Goal: Task Accomplishment & Management: Manage account settings

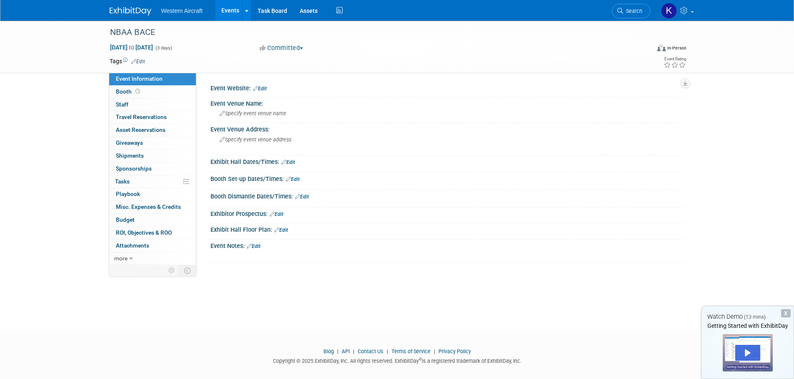
click at [142, 62] on link "Edit" at bounding box center [138, 62] width 14 height 6
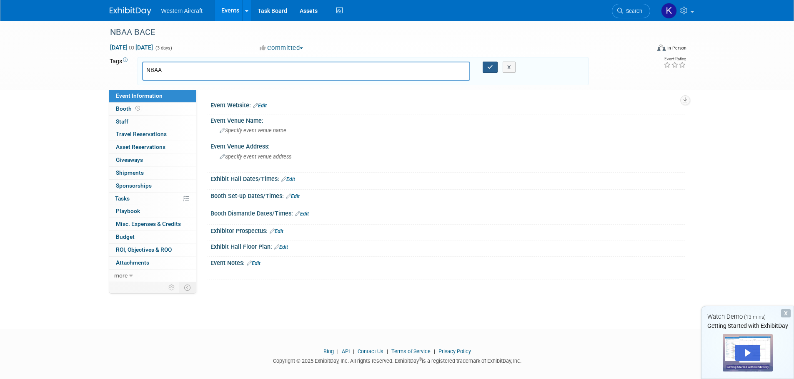
type input "NBAA"
click at [493, 67] on button "button" at bounding box center [489, 68] width 15 height 12
type input "NBAA"
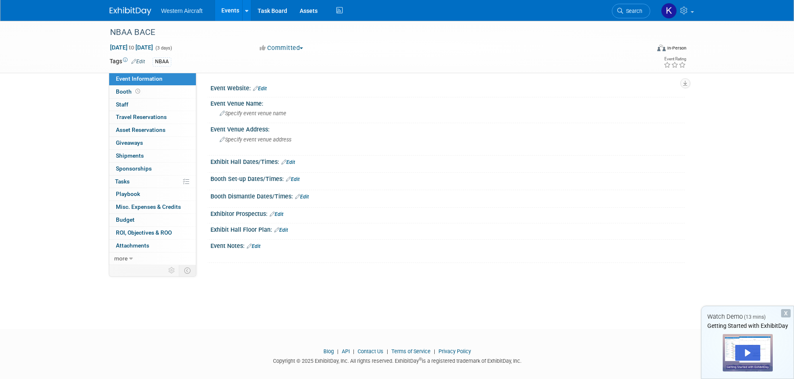
click at [261, 87] on link "Edit" at bounding box center [260, 89] width 14 height 6
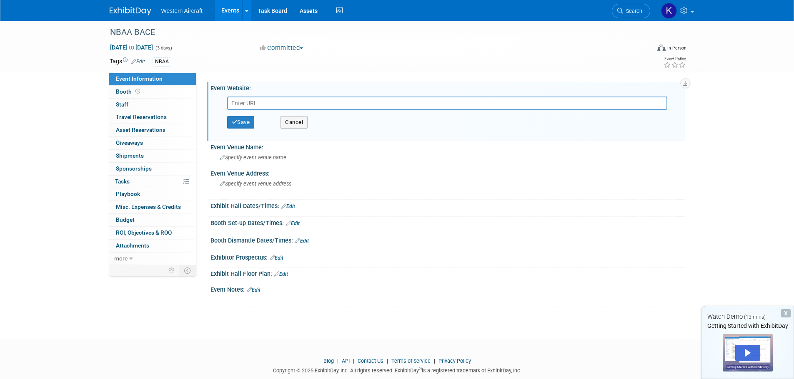
click at [246, 101] on input "text" at bounding box center [447, 103] width 440 height 13
paste input "[URL][DOMAIN_NAME]"
type input "[URL][DOMAIN_NAME]"
click at [250, 124] on button "Save" at bounding box center [240, 122] width 27 height 12
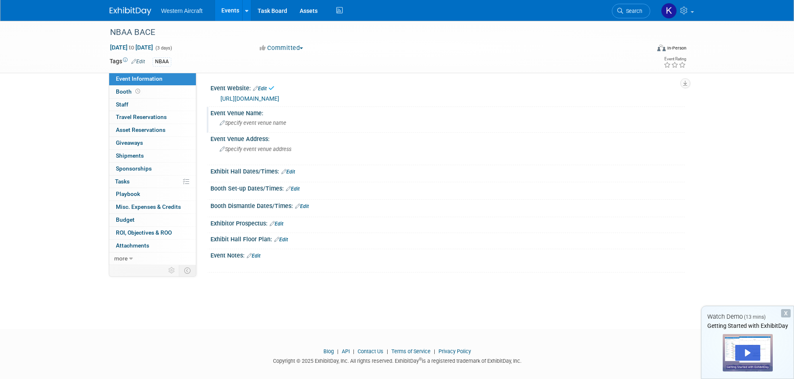
click at [245, 125] on span "Specify event venue name" at bounding box center [253, 123] width 67 height 6
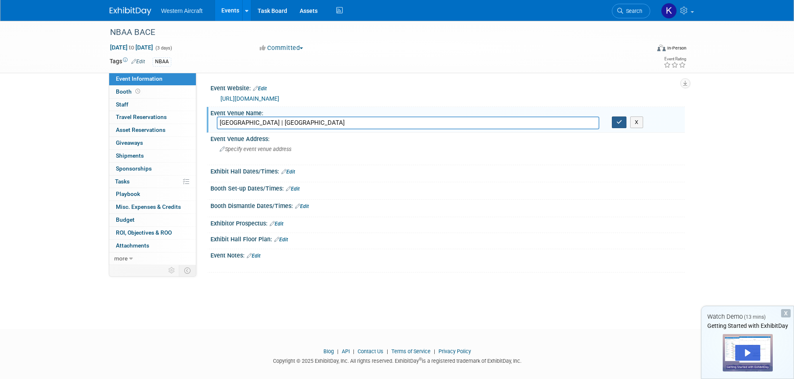
type input "[GEOGRAPHIC_DATA] | [GEOGRAPHIC_DATA]"
click at [621, 124] on icon "button" at bounding box center [619, 122] width 6 height 5
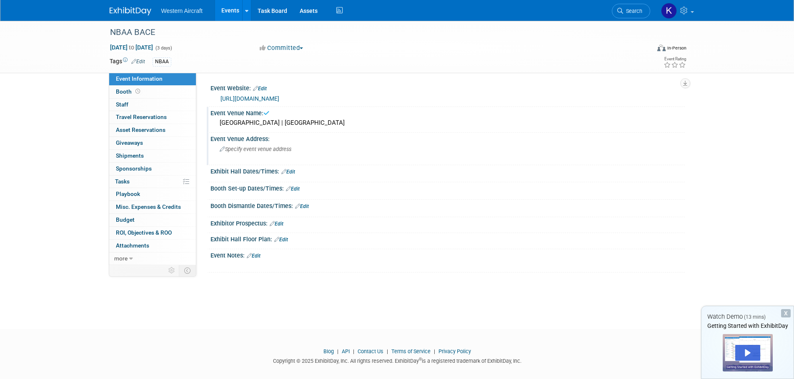
click at [273, 150] on span "Specify event venue address" at bounding box center [256, 149] width 72 height 6
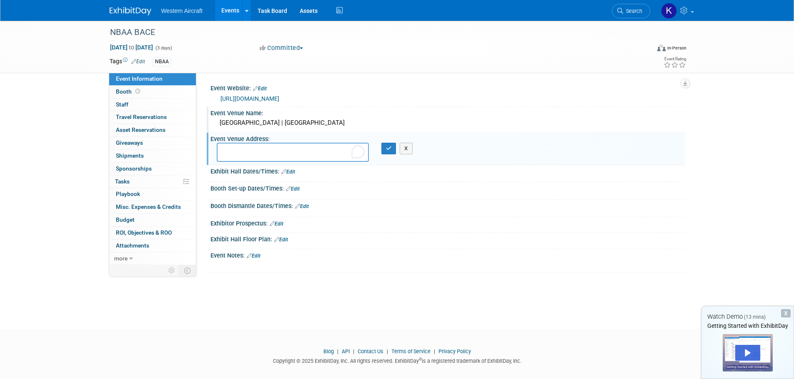
click at [241, 153] on textarea "To enrich screen reader interactions, please activate Accessibility in Grammarl…" at bounding box center [293, 152] width 152 height 19
type textarea "[STREET_ADDRESS]"
click at [391, 149] on icon "button" at bounding box center [389, 148] width 6 height 5
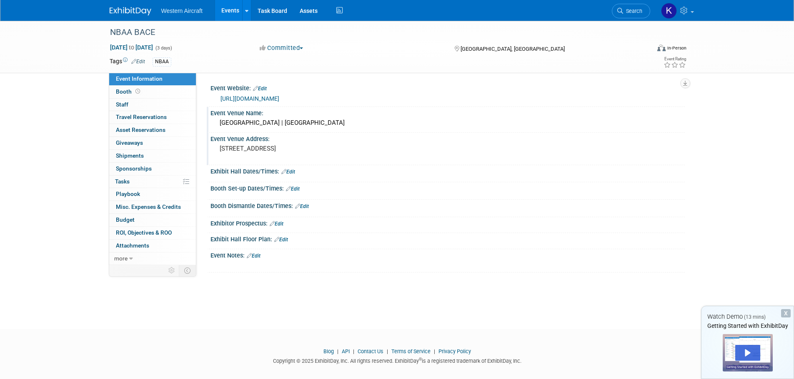
click at [293, 170] on link "Edit" at bounding box center [288, 172] width 14 height 6
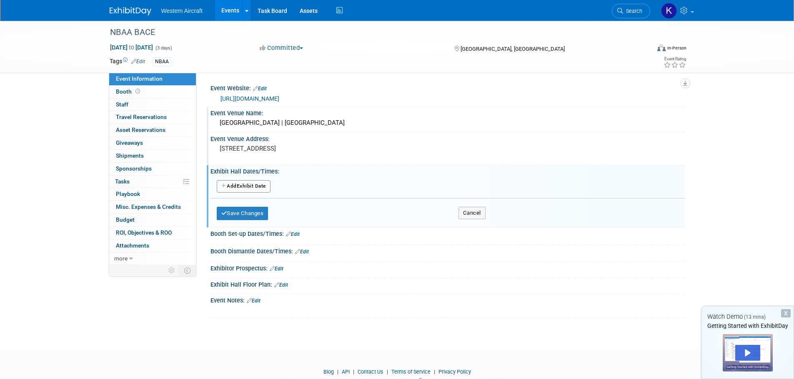
click at [246, 185] on button "Add Another Exhibit Date" at bounding box center [244, 186] width 54 height 12
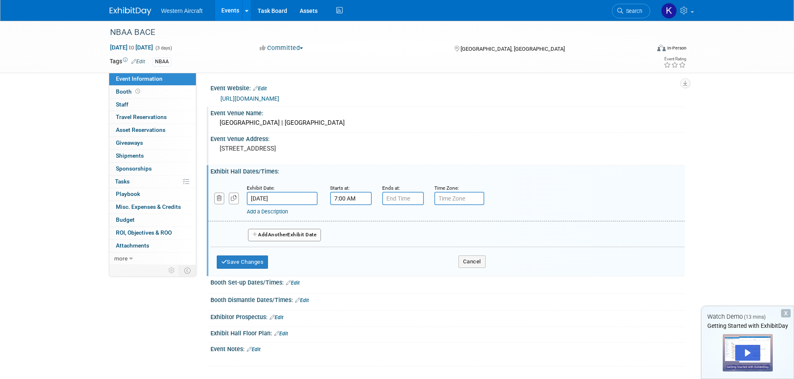
click at [350, 201] on input "7:00 AM" at bounding box center [351, 198] width 42 height 13
type input "10:00 AM"
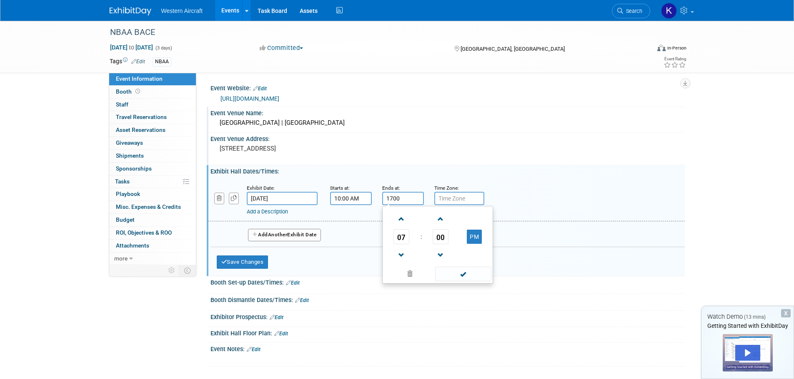
type input "5:00 PM"
type input "Pacific"
click at [263, 214] on link "Add a Description" at bounding box center [267, 212] width 41 height 6
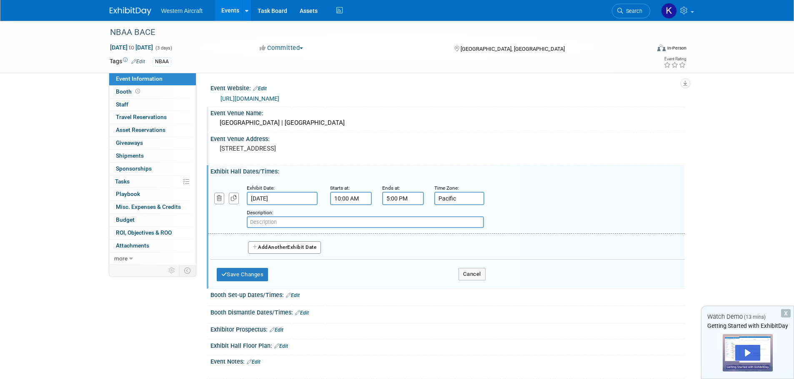
click at [268, 222] on input "text" at bounding box center [365, 223] width 237 height 12
type input "[GEOGRAPHIC_DATA] Hours"
click at [261, 247] on button "Add Another Exhibit Date" at bounding box center [284, 248] width 73 height 12
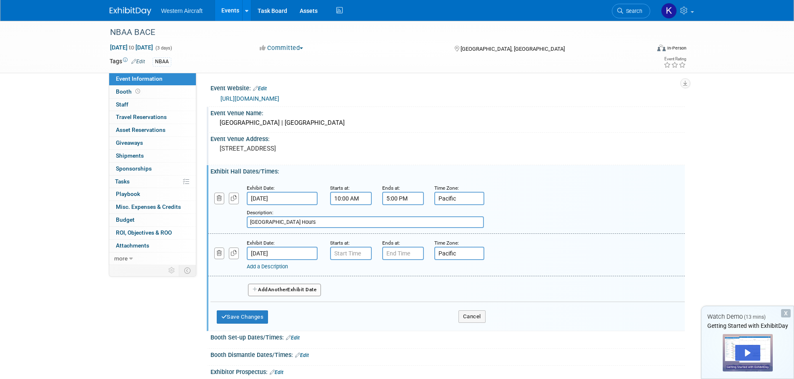
click at [274, 259] on input "[DATE]" at bounding box center [282, 253] width 71 height 13
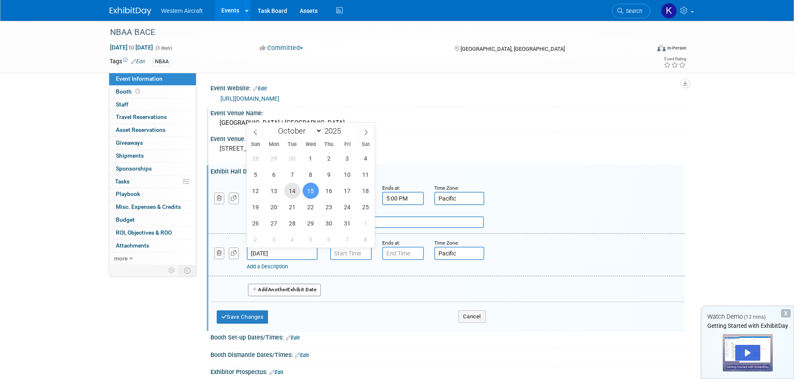
click at [292, 191] on span "14" at bounding box center [292, 191] width 16 height 16
type input "[DATE]"
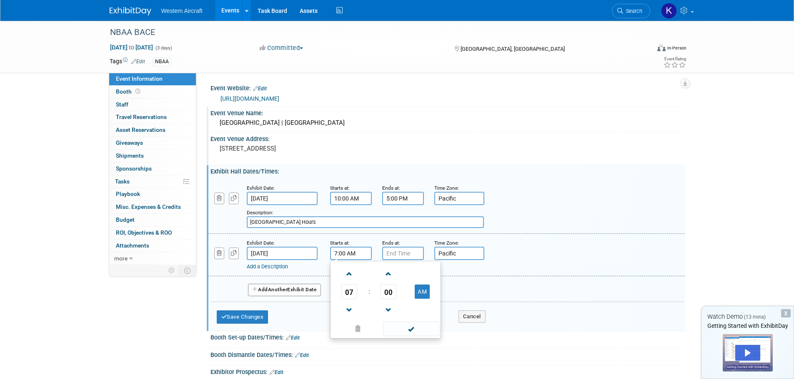
click at [340, 251] on input "7:00 AM" at bounding box center [351, 253] width 42 height 13
type input "1:00 PM"
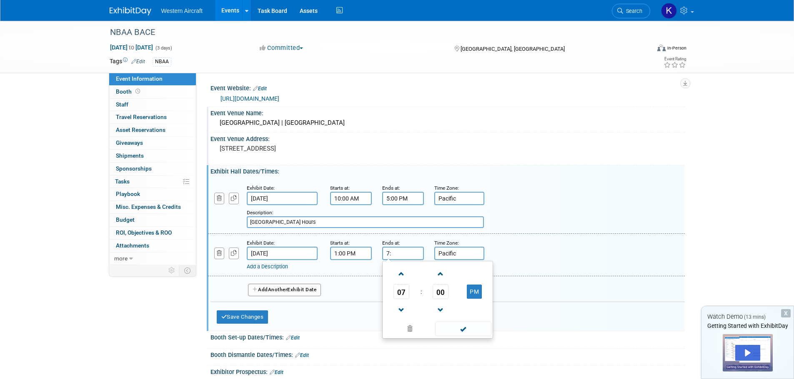
type input "7"
type input "5:30 PM"
click at [283, 268] on link "Add a Description" at bounding box center [267, 267] width 41 height 6
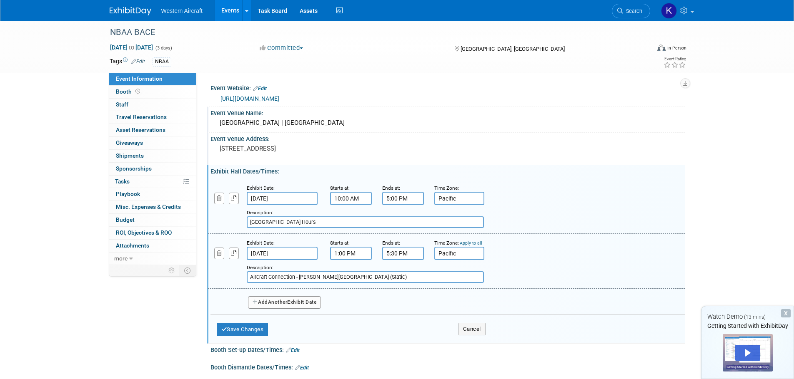
type input "Aircraft Connection - [PERSON_NAME][GEOGRAPHIC_DATA] (Static)"
click at [294, 301] on button "Add Another Exhibit Date" at bounding box center [284, 303] width 73 height 12
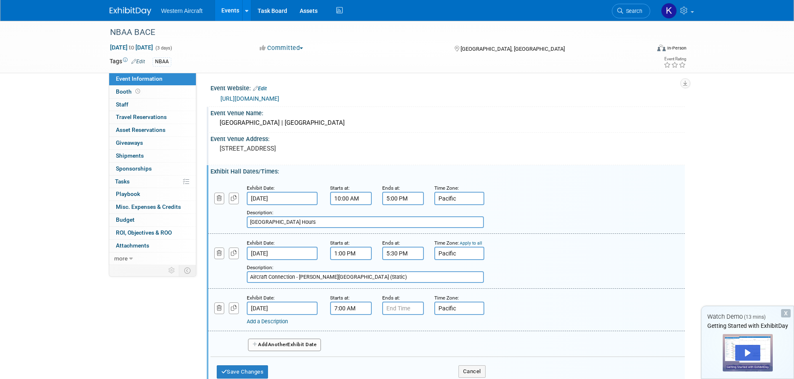
click at [364, 310] on input "7:00 AM" at bounding box center [351, 308] width 42 height 13
type input "9:00 AM"
type input "5:00 PM"
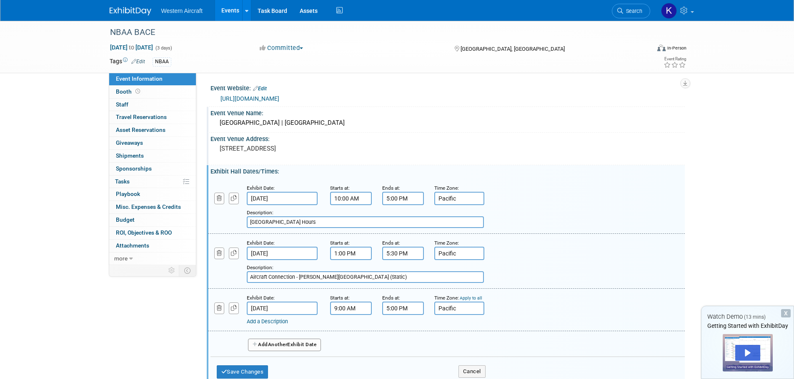
click at [298, 219] on input "[GEOGRAPHIC_DATA] Hours" at bounding box center [365, 223] width 237 height 12
click at [270, 323] on link "Add a Description" at bounding box center [267, 322] width 41 height 6
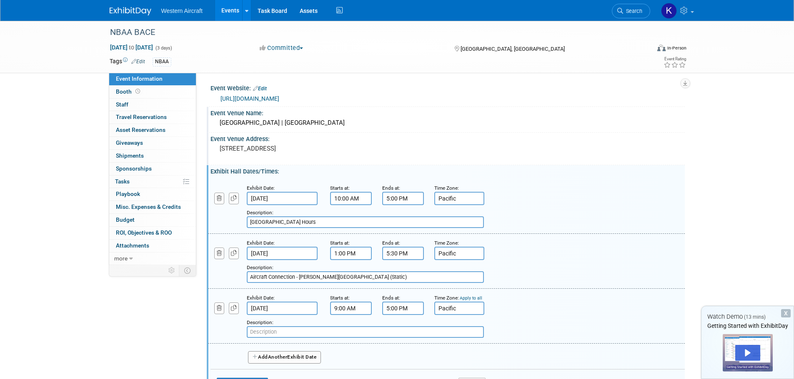
click at [275, 329] on input "text" at bounding box center [365, 333] width 237 height 12
paste input "[GEOGRAPHIC_DATA] Hours"
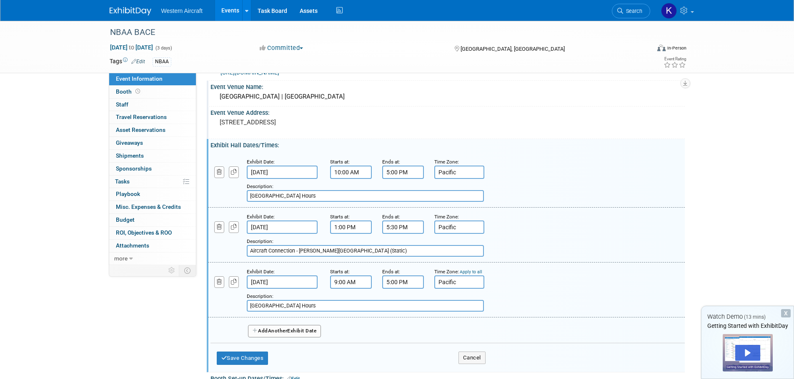
scroll to position [42, 0]
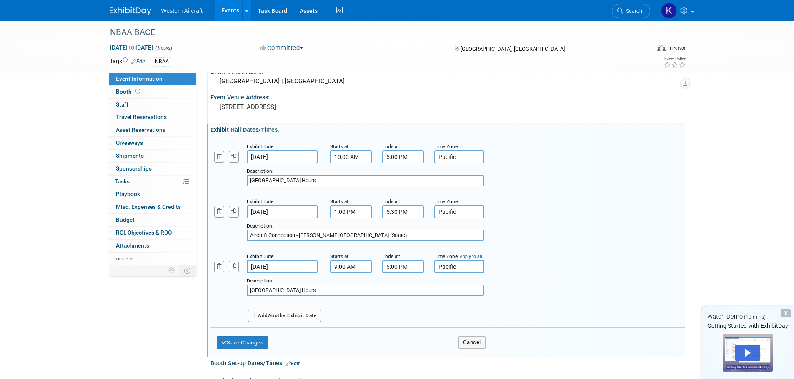
type input "[GEOGRAPHIC_DATA] Hours"
click at [273, 315] on span "Another" at bounding box center [278, 316] width 20 height 6
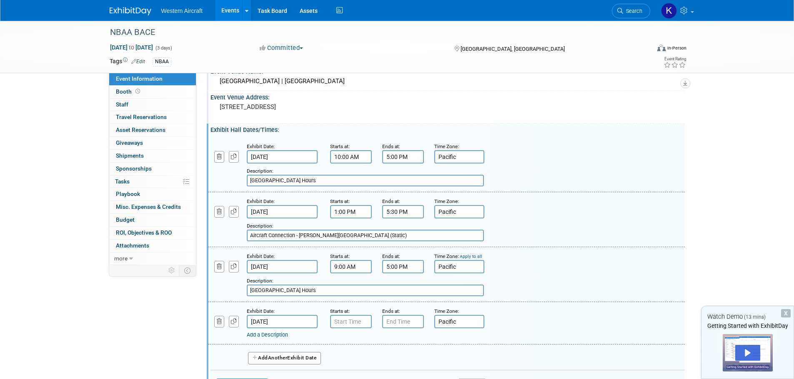
click at [276, 322] on input "[DATE]" at bounding box center [282, 321] width 71 height 13
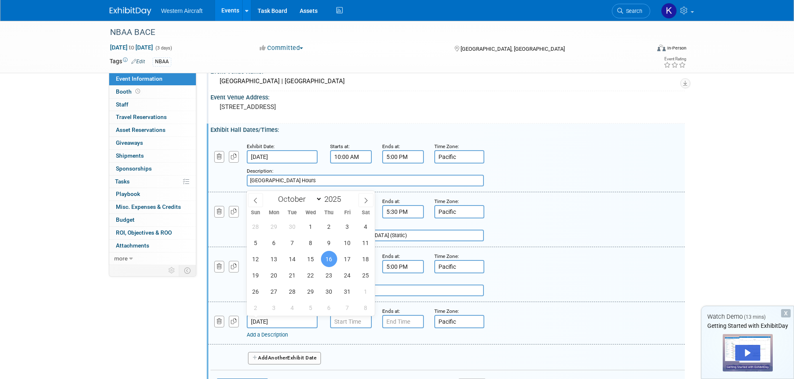
click at [329, 261] on span "16" at bounding box center [329, 259] width 16 height 16
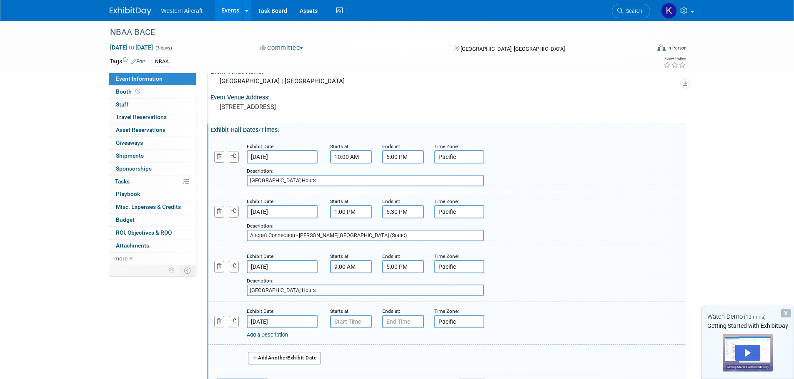
click at [253, 322] on input "[DATE]" at bounding box center [282, 321] width 71 height 13
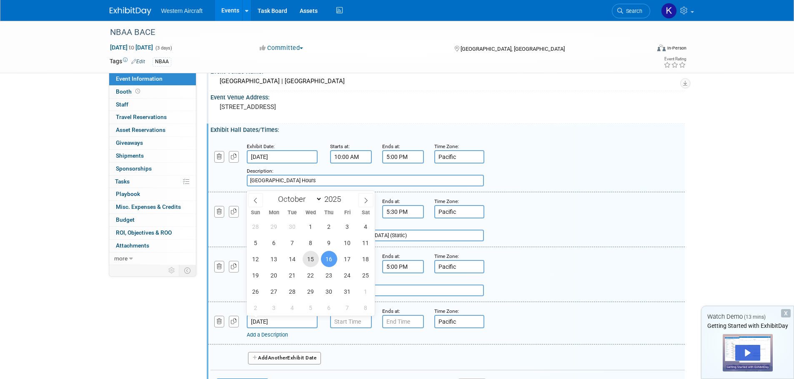
click at [317, 260] on span "15" at bounding box center [310, 259] width 16 height 16
type input "[DATE]"
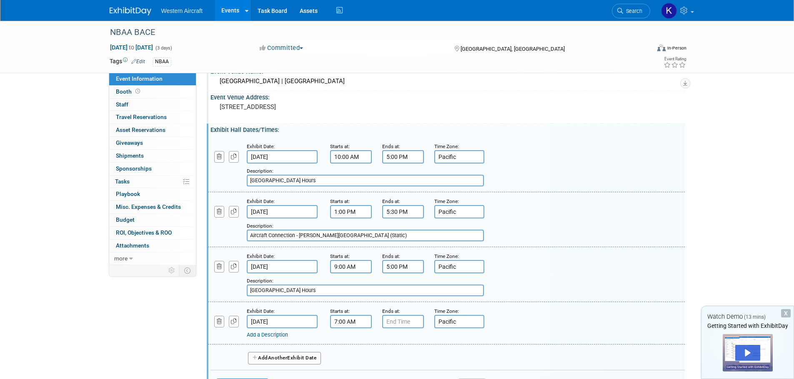
click at [345, 322] on input "7:00 AM" at bounding box center [351, 321] width 42 height 13
type input "9:00 AM"
type input "5:00 PM"
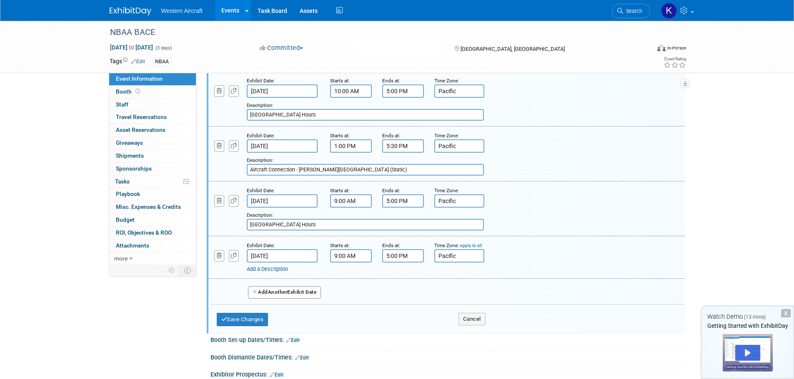
scroll to position [125, 0]
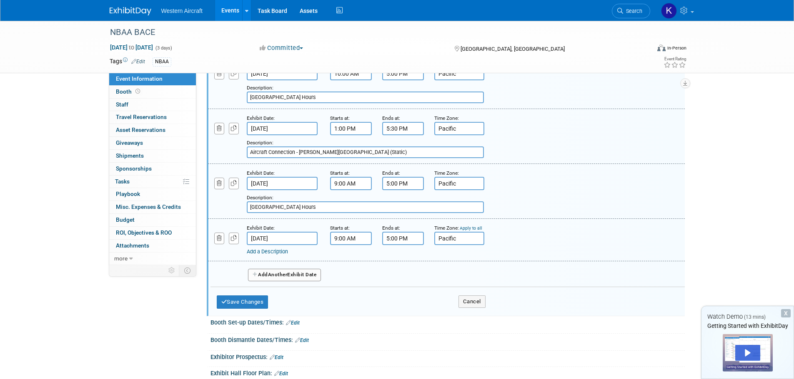
click at [267, 249] on div "Add a Description" at bounding box center [425, 251] width 356 height 7
click at [280, 151] on input "Aircraft Connection - [PERSON_NAME][GEOGRAPHIC_DATA] (Static)" at bounding box center [365, 153] width 237 height 12
click at [270, 259] on div "Exhibit Date: [DATE] Starts at: 9:00 AM Ends at: 5:00 PM Time Zone: Apply to al…" at bounding box center [446, 240] width 477 height 42
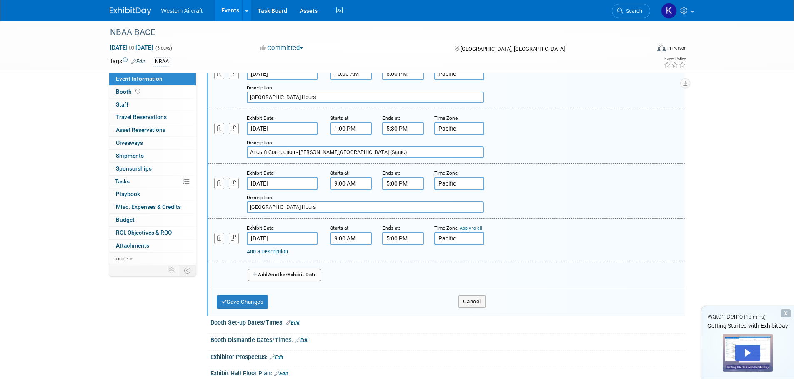
click at [270, 254] on link "Add a Description" at bounding box center [267, 252] width 41 height 6
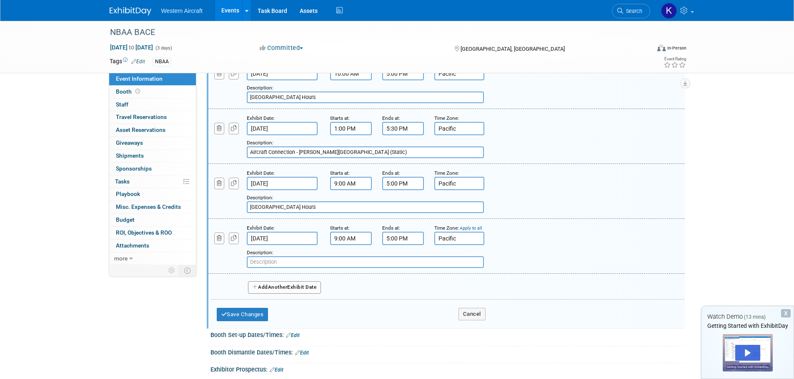
click at [272, 263] on input "text" at bounding box center [365, 263] width 237 height 12
paste input "Aircraft Connection - [PERSON_NAME][GEOGRAPHIC_DATA] (Static)"
type input "Aircraft Connection - [PERSON_NAME][GEOGRAPHIC_DATA] (Static)"
click at [280, 288] on span "Another" at bounding box center [278, 288] width 20 height 6
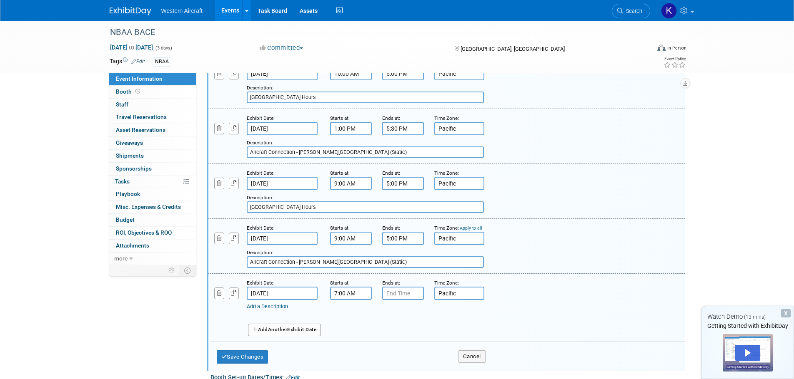
click at [354, 296] on input "7:00 AM" at bounding box center [351, 293] width 42 height 13
type input "9:00 AM"
type input "3:00 PM"
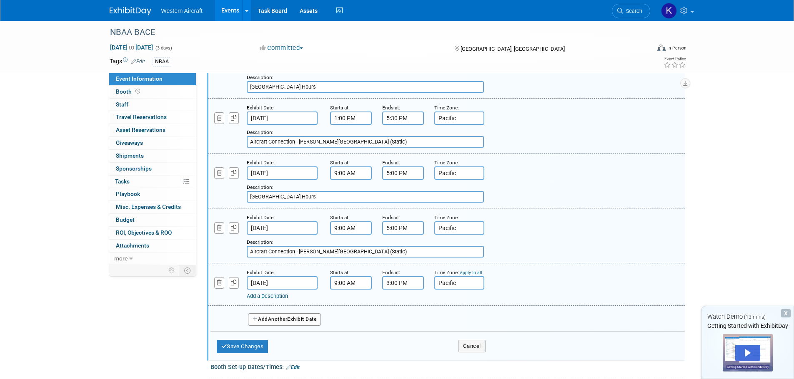
scroll to position [167, 0]
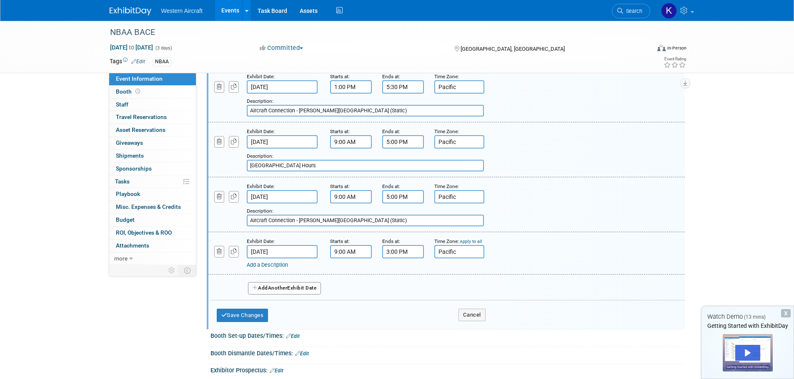
click at [277, 265] on link "Add a Description" at bounding box center [267, 265] width 41 height 6
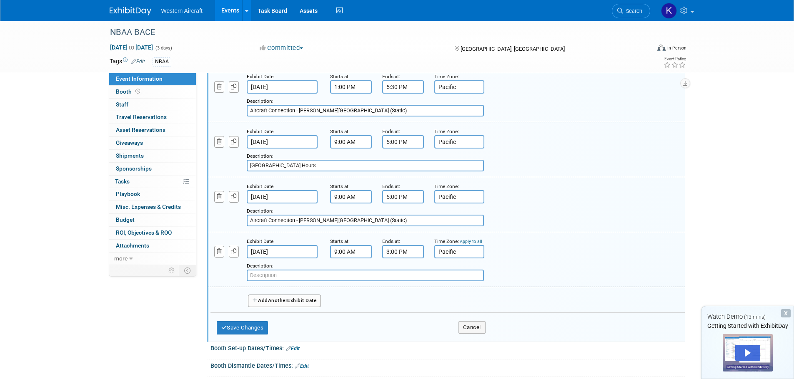
click at [283, 164] on input "[GEOGRAPHIC_DATA] Hours" at bounding box center [365, 166] width 237 height 12
click at [277, 273] on input "text" at bounding box center [365, 276] width 237 height 12
paste input "[GEOGRAPHIC_DATA] Hours"
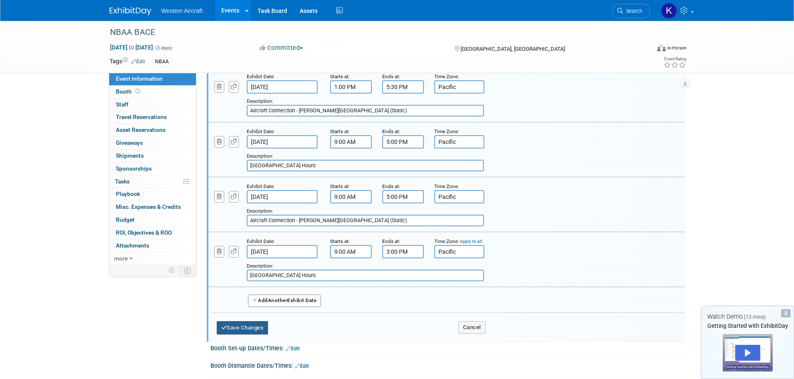
type input "[GEOGRAPHIC_DATA] Hours"
click at [251, 325] on button "Save Changes" at bounding box center [243, 328] width 52 height 13
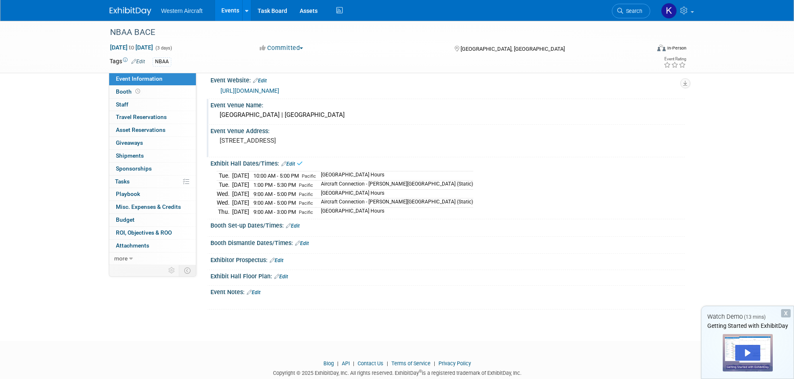
scroll to position [27, 0]
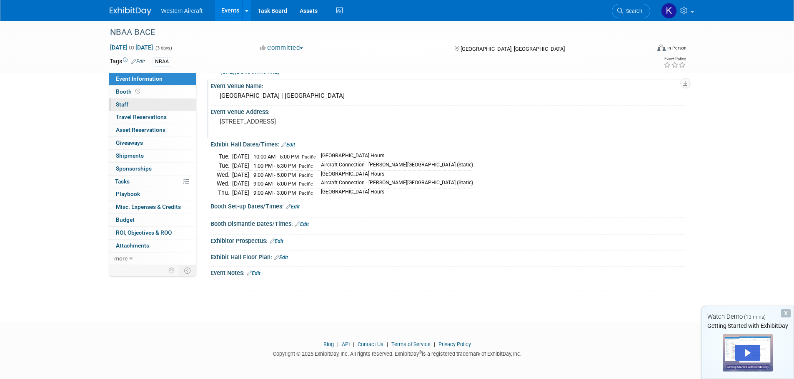
click at [142, 104] on link "0 Staff 0" at bounding box center [152, 105] width 87 height 12
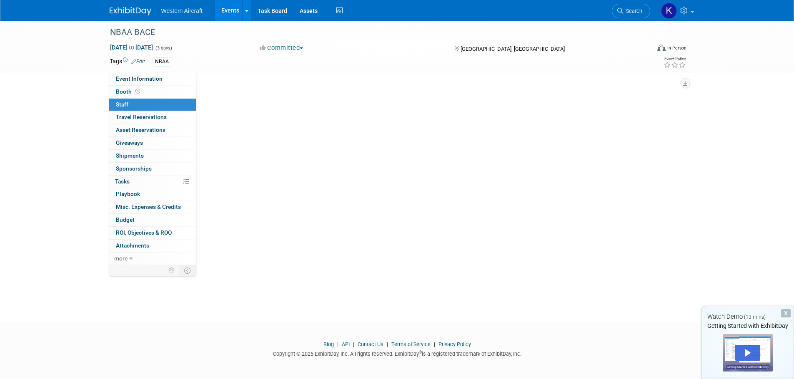
scroll to position [0, 0]
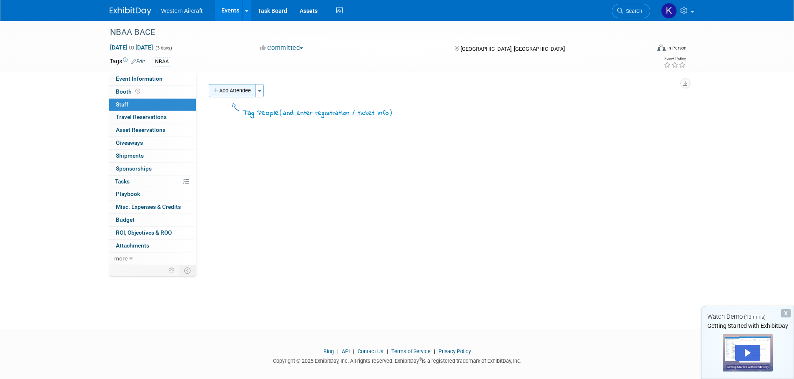
click at [243, 94] on button "Add Attendee" at bounding box center [232, 90] width 47 height 13
select select "12536384-bbc3-4cec-9ed9-1383d243a388"
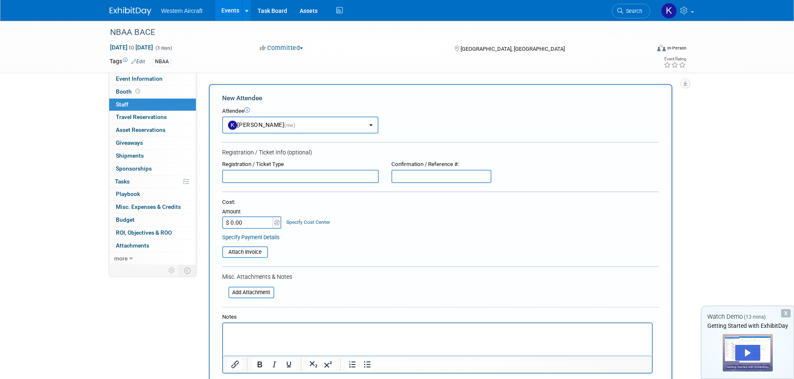
click at [290, 177] on input "text" at bounding box center [300, 176] width 157 height 13
type input "Exhibitor"
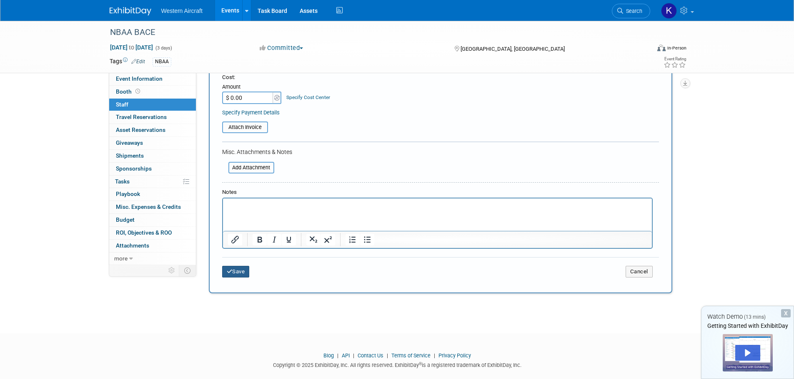
click at [241, 276] on button "Save" at bounding box center [235, 272] width 27 height 12
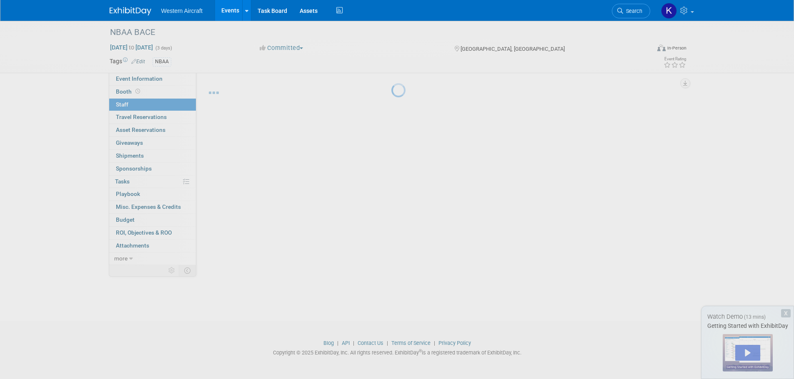
scroll to position [8, 0]
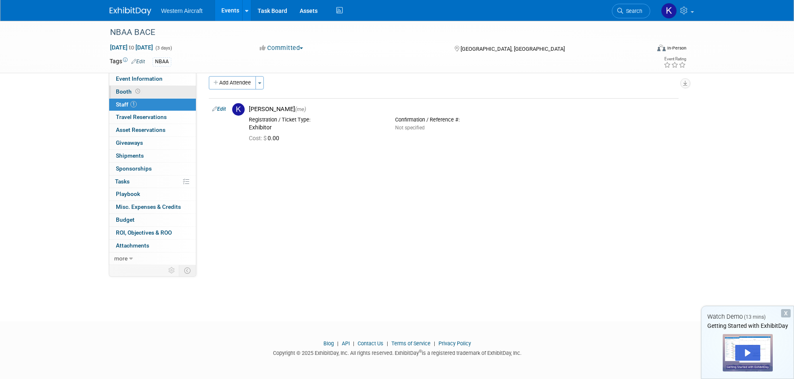
click at [148, 94] on link "Booth" at bounding box center [152, 92] width 87 height 12
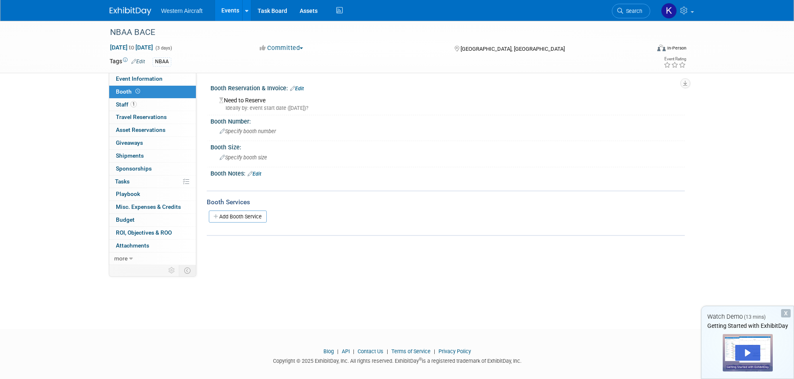
click at [302, 90] on link "Edit" at bounding box center [297, 89] width 14 height 6
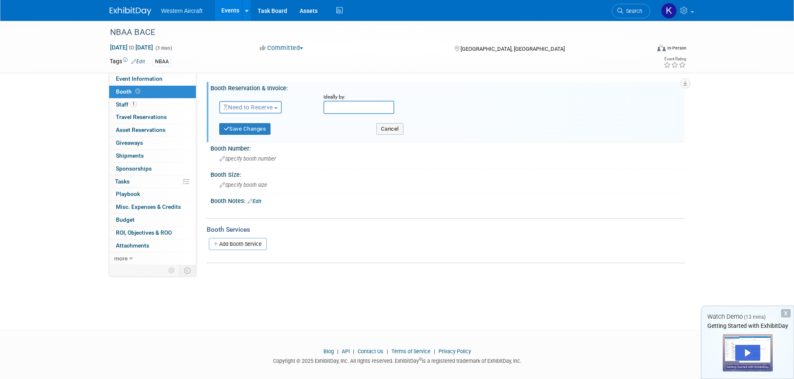
click at [264, 107] on span "Need to Reserve" at bounding box center [248, 107] width 50 height 7
click at [258, 145] on link "No Reservation Required" at bounding box center [264, 145] width 89 height 12
click at [247, 127] on button "Save Changes" at bounding box center [245, 129] width 52 height 12
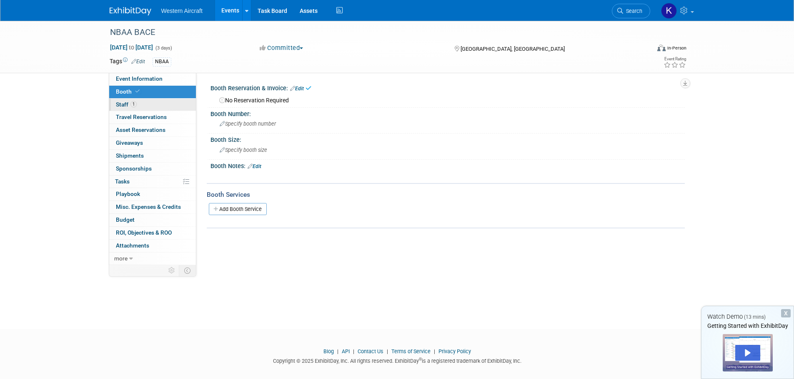
click at [137, 105] on link "1 Staff 1" at bounding box center [152, 105] width 87 height 12
